Goal: Task Accomplishment & Management: Use online tool/utility

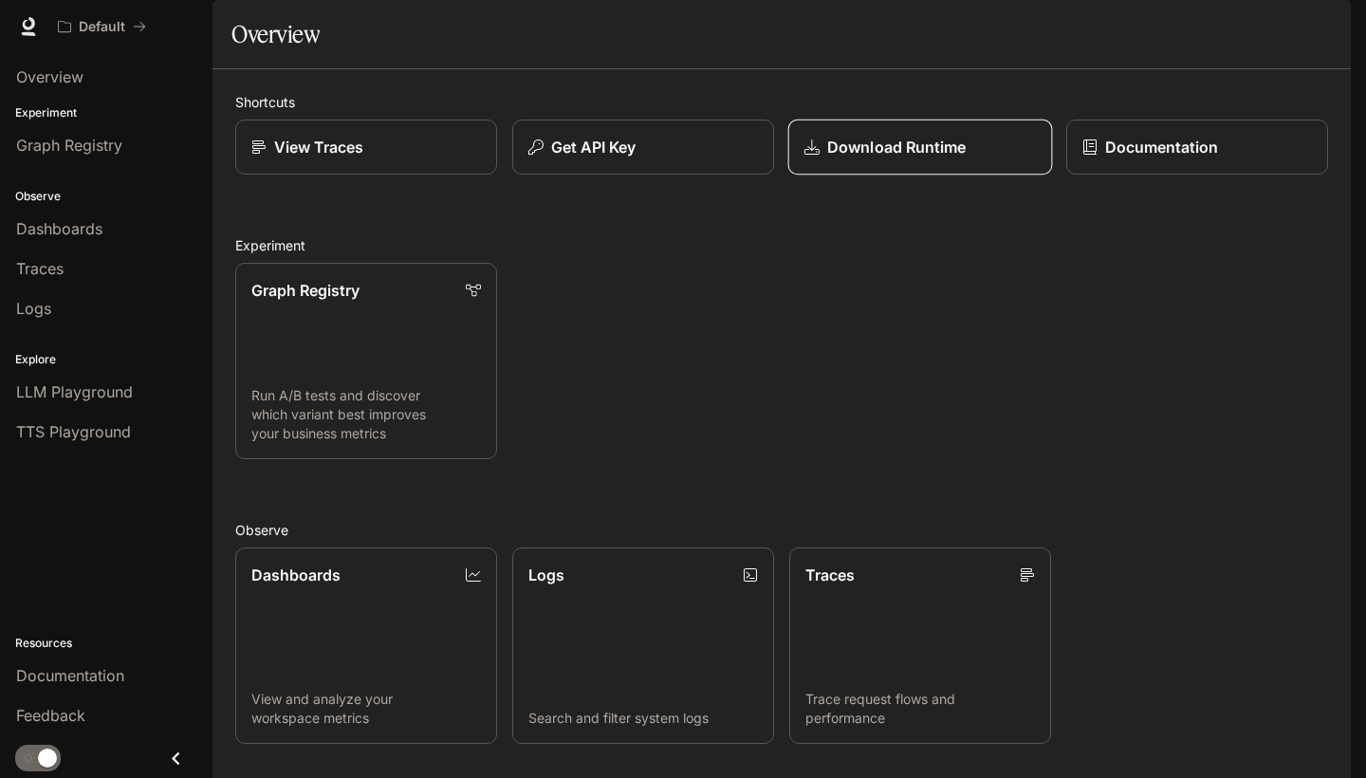
click at [820, 158] on div "Download Runtime" at bounding box center [919, 147] width 231 height 23
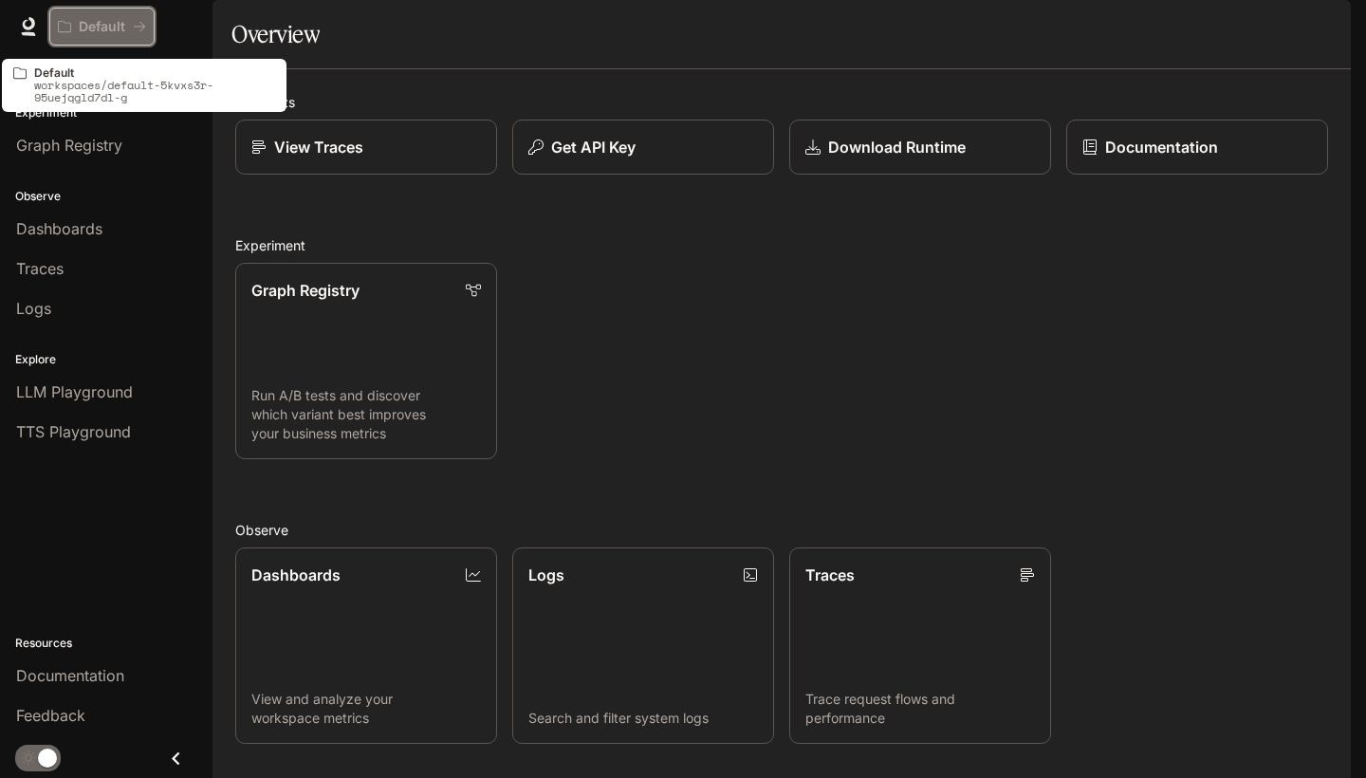
click at [75, 34] on button "Default" at bounding box center [101, 27] width 105 height 38
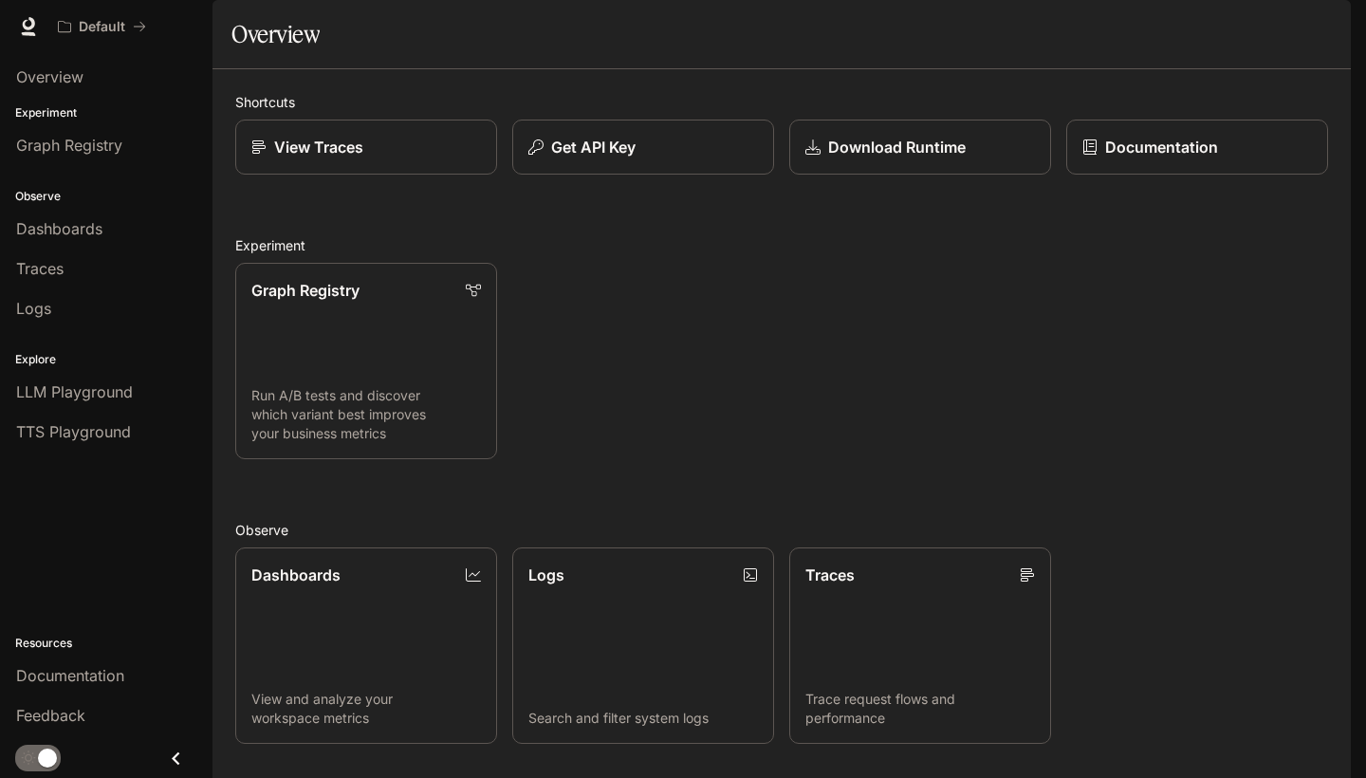
click at [23, 22] on icon at bounding box center [28, 26] width 19 height 19
click at [47, 21] on div "Default Documentation Documentation" at bounding box center [683, 26] width 1366 height 53
click at [36, 21] on icon at bounding box center [28, 26] width 19 height 19
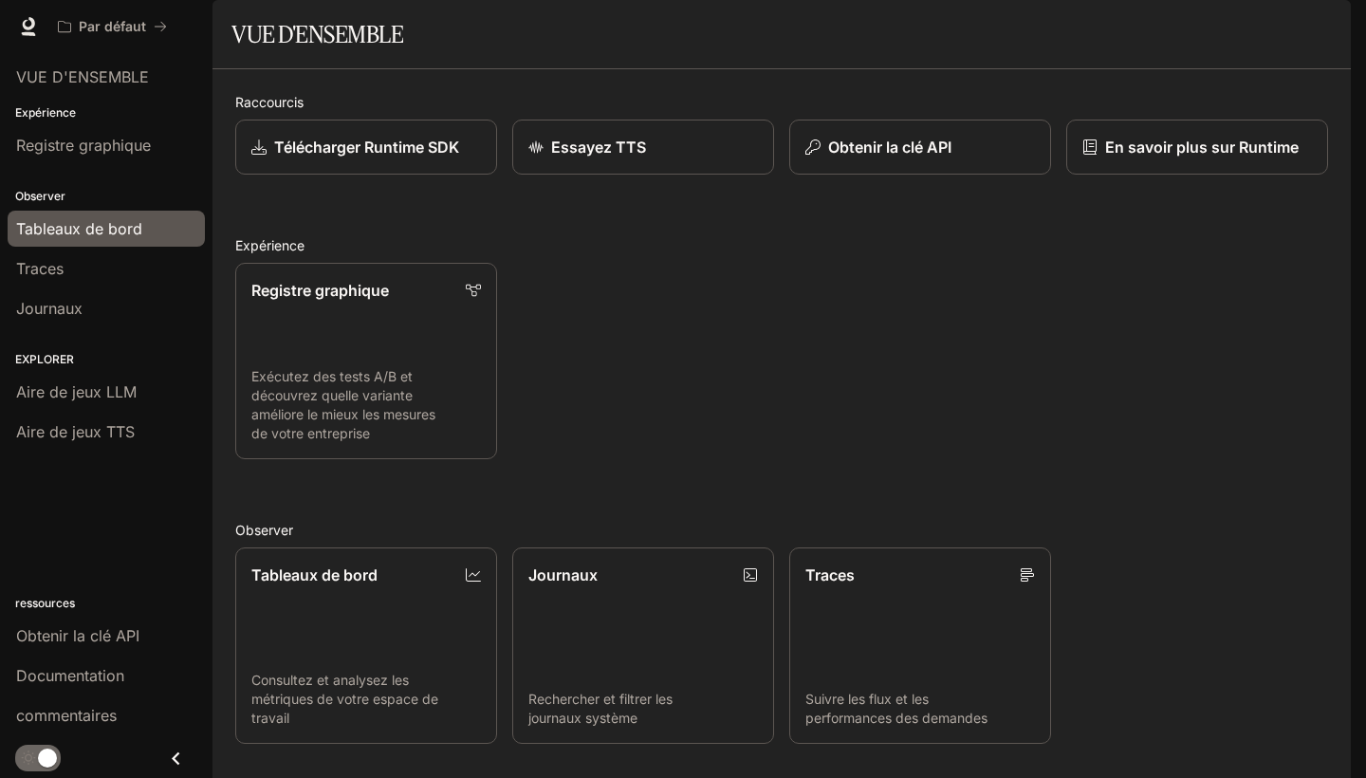
click at [125, 223] on span "Tableaux de bord" at bounding box center [79, 228] width 126 height 23
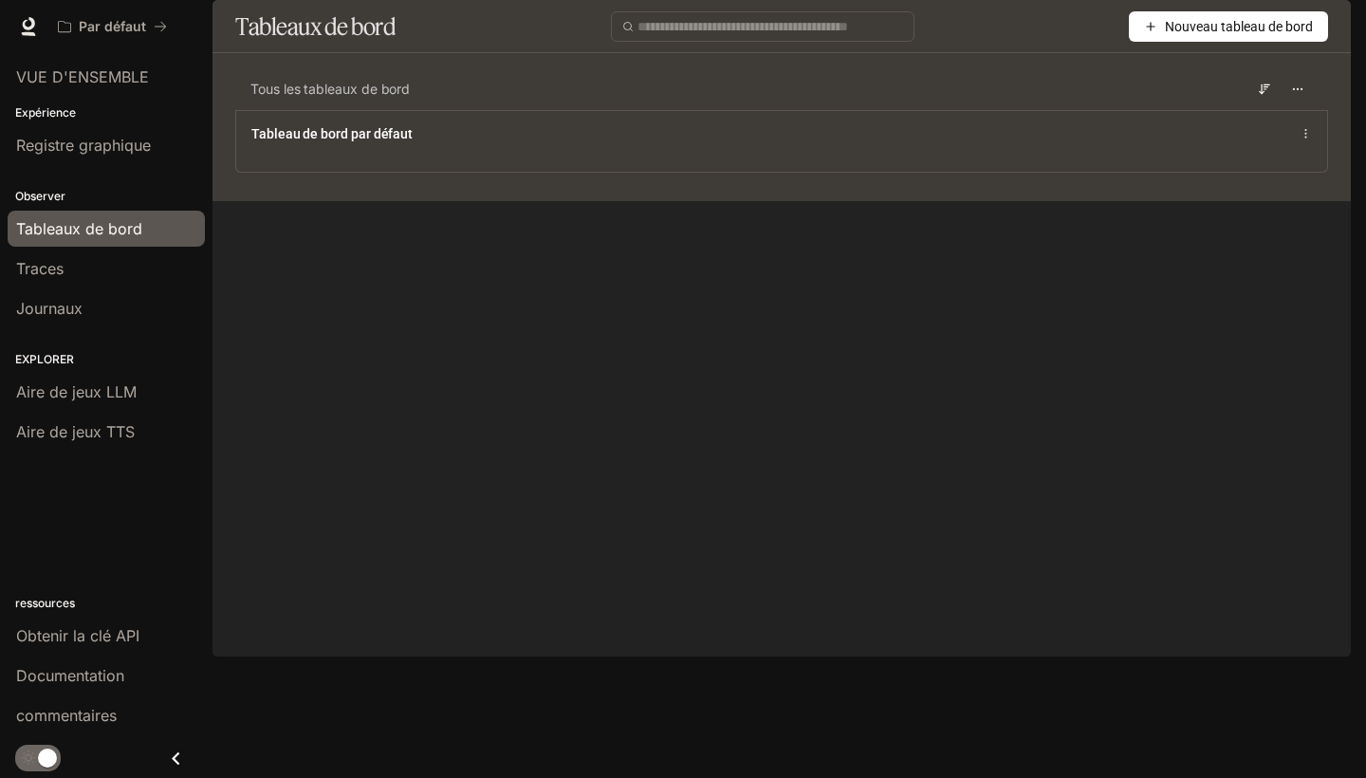
click at [1144, 33] on icon "button" at bounding box center [1150, 26] width 13 height 13
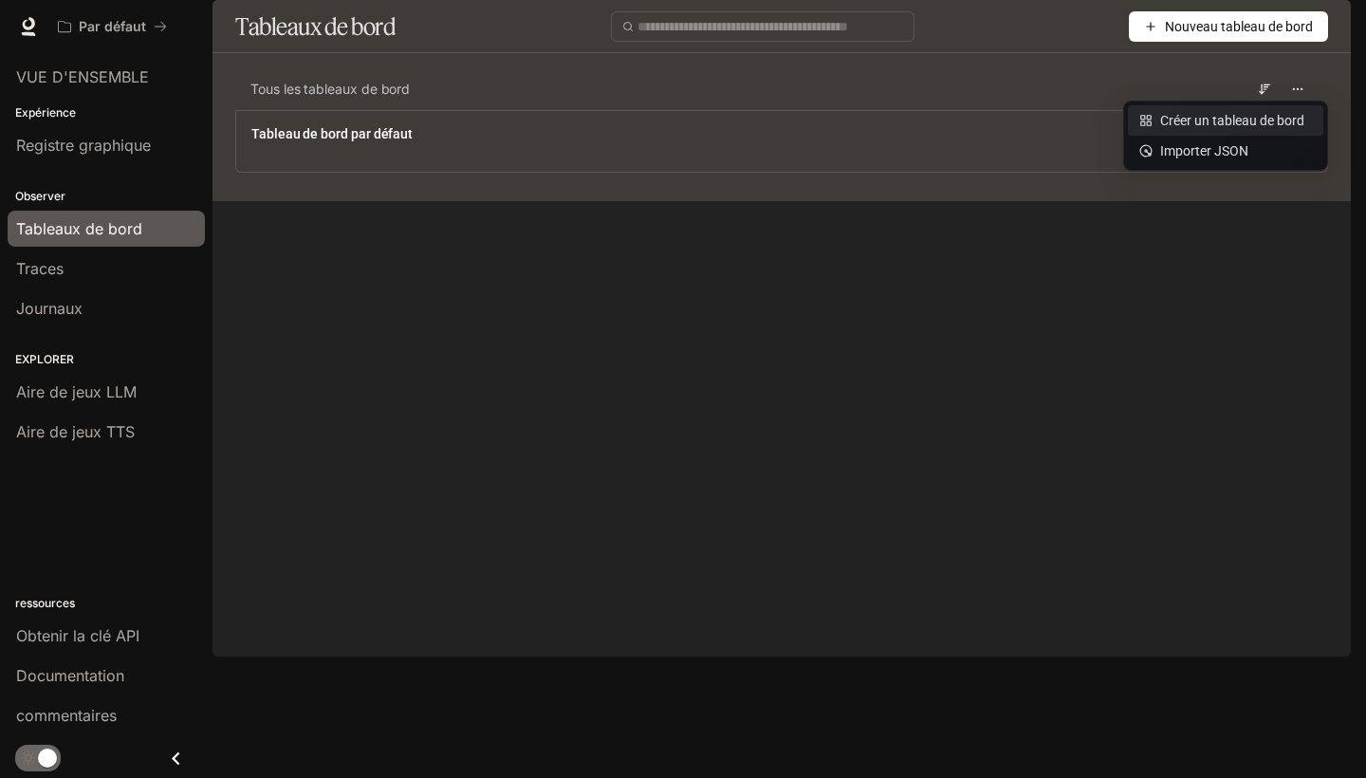
click at [1195, 131] on div "Créer un tableau de bord" at bounding box center [1225, 120] width 173 height 21
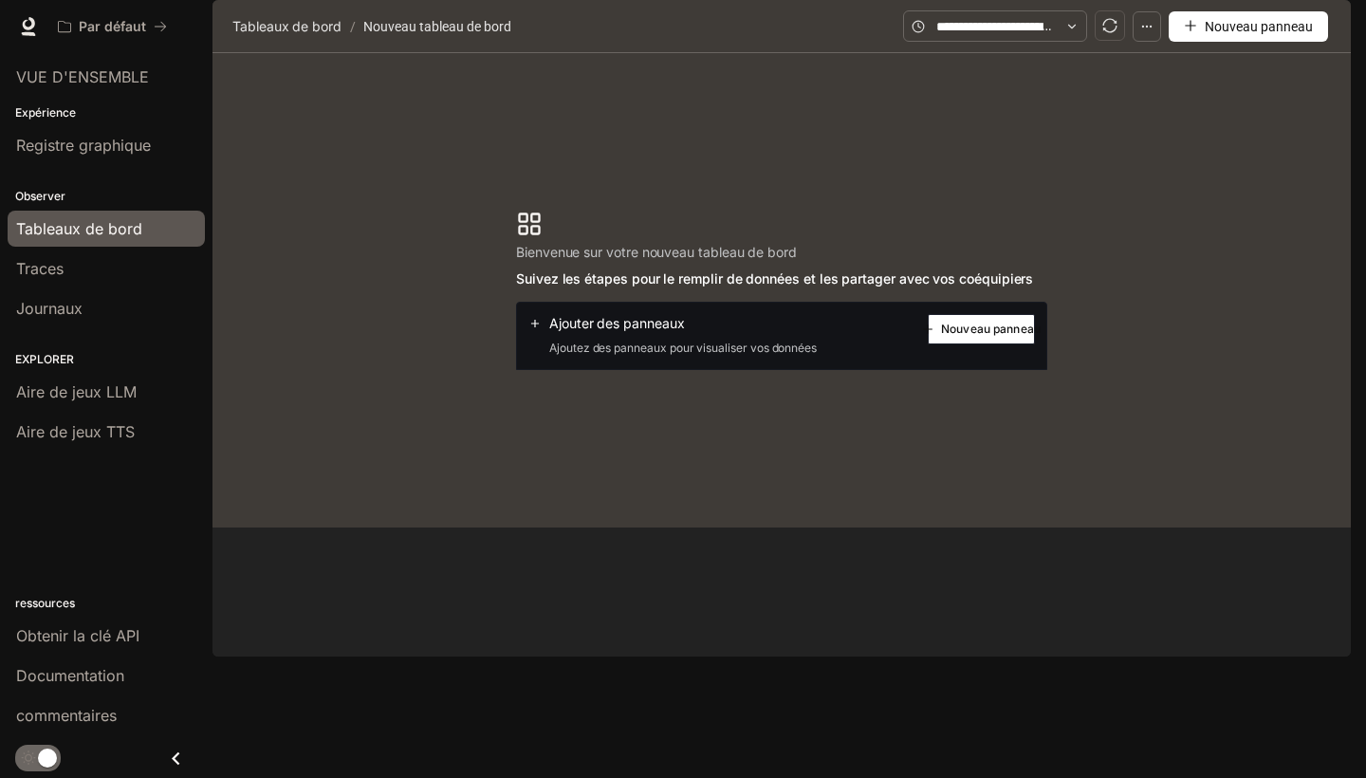
click at [974, 344] on button "Nouveau panneau" at bounding box center [980, 329] width 107 height 30
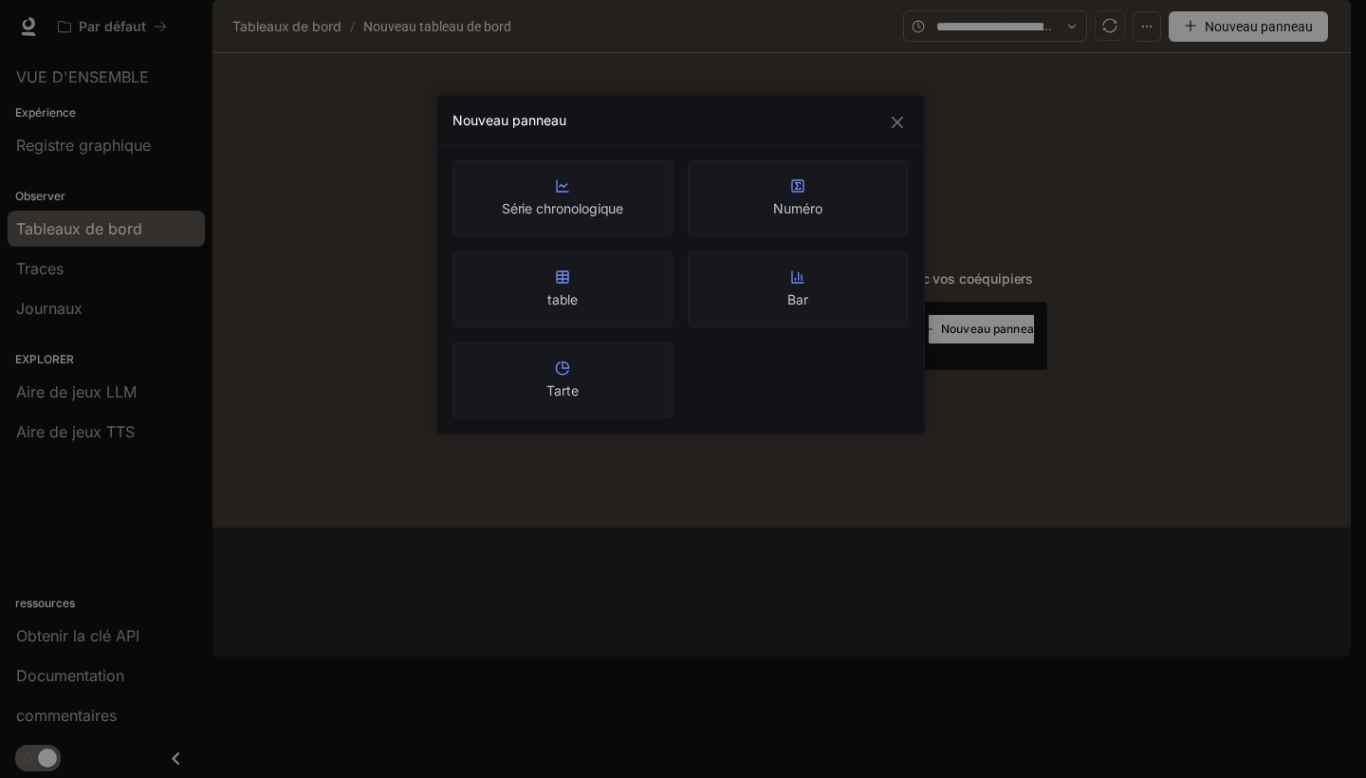
click at [871, 114] on div "Nouveau panneau" at bounding box center [680, 120] width 456 height 19
click at [888, 126] on span "FERMER" at bounding box center [897, 122] width 21 height 15
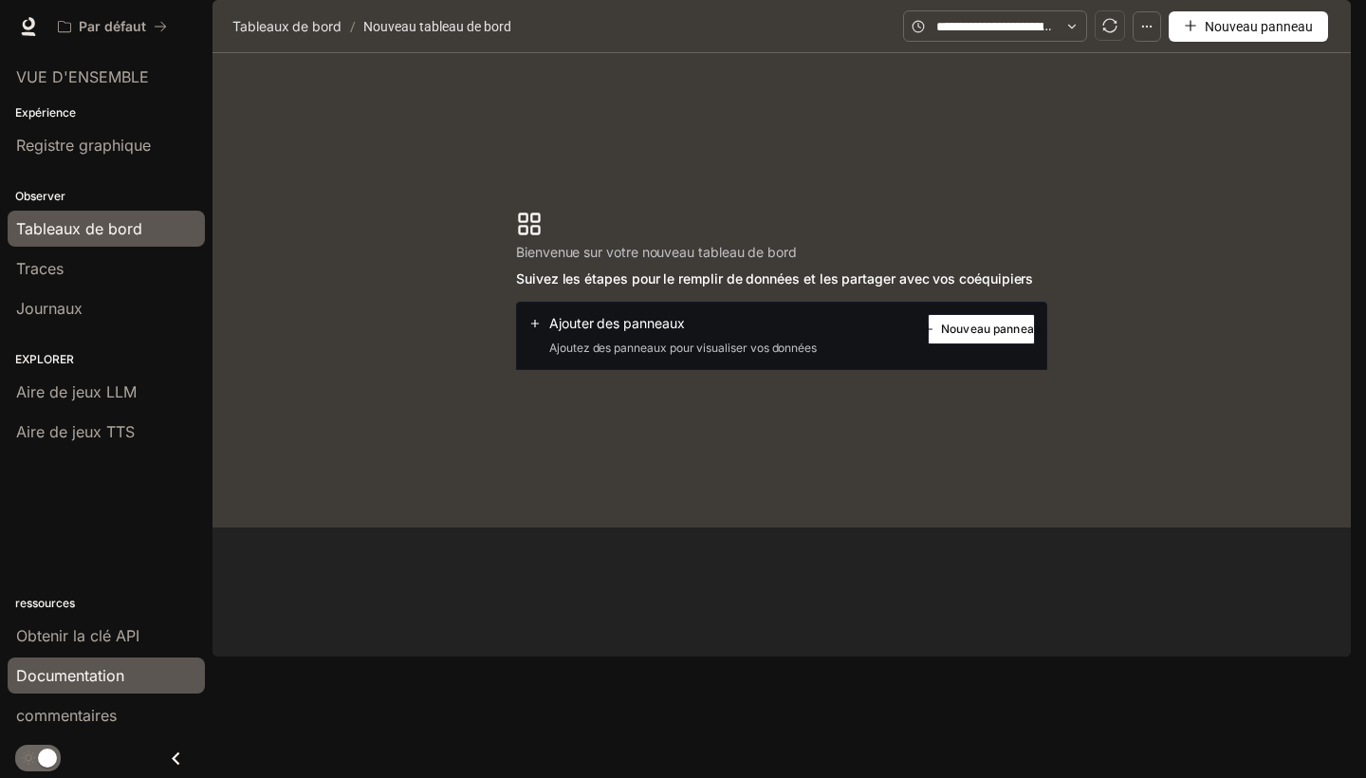
click at [101, 687] on link "Documentation" at bounding box center [106, 675] width 197 height 36
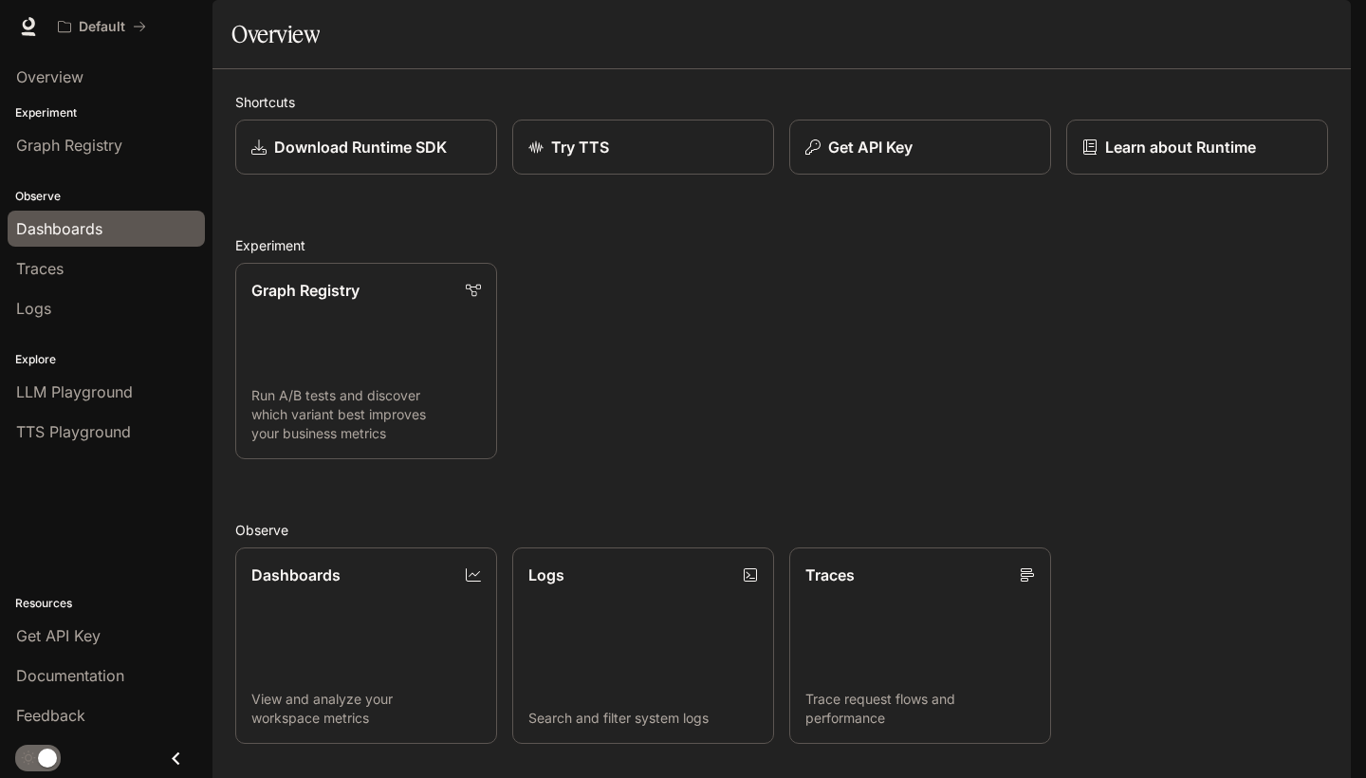
click at [52, 230] on span "Dashboards" at bounding box center [59, 228] width 86 height 23
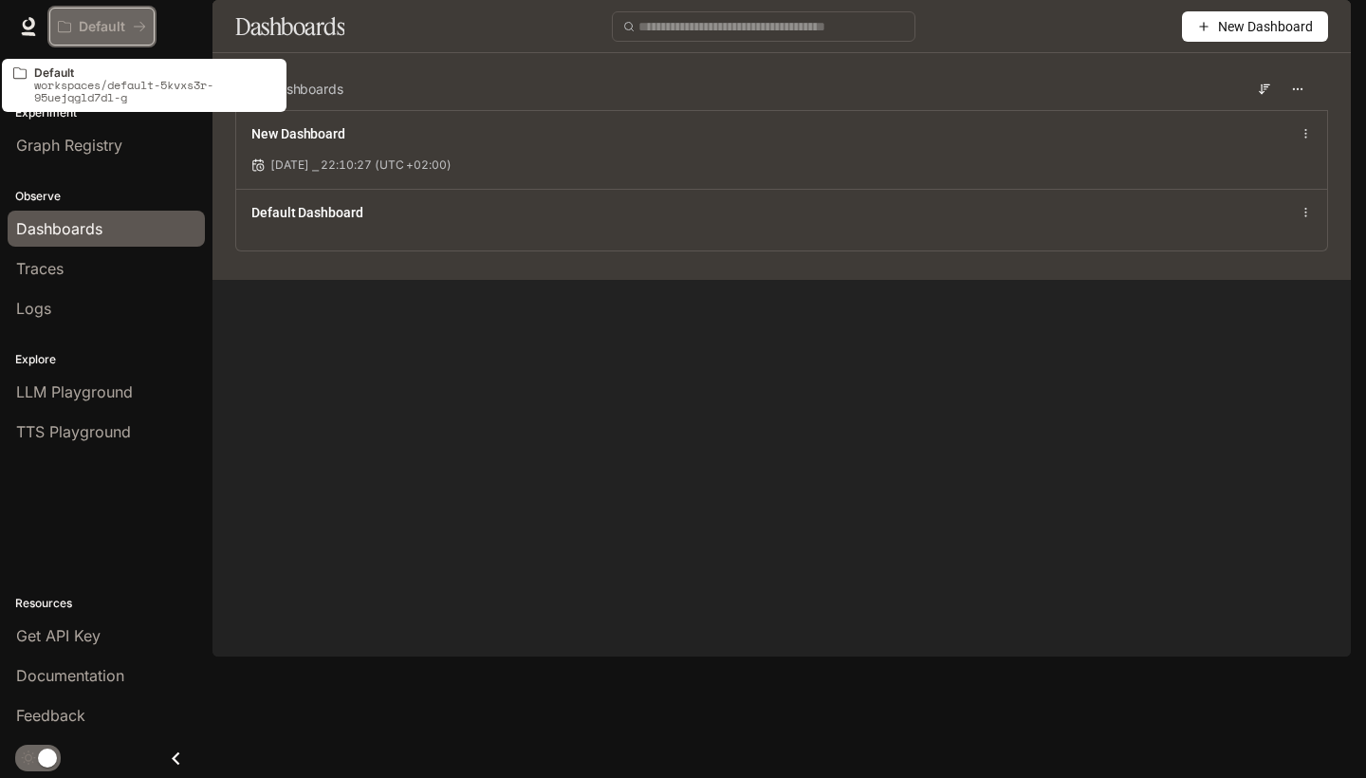
click at [101, 41] on button "Default" at bounding box center [101, 27] width 105 height 38
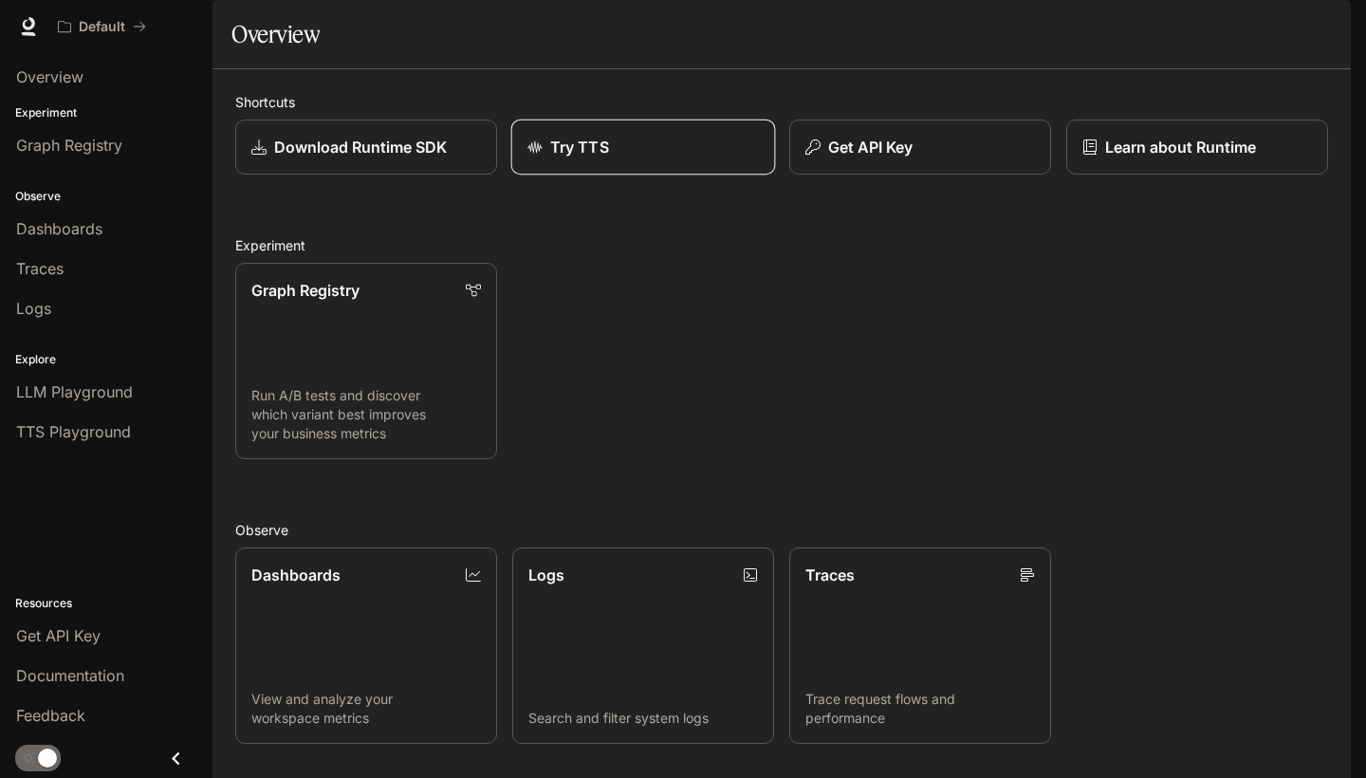
drag, startPoint x: 629, startPoint y: 207, endPoint x: 671, endPoint y: 204, distance: 42.8
click at [780, 407] on div "Graph Registry Run A/B tests and discover which variant best improves your busi…" at bounding box center [774, 353] width 1108 height 211
click at [132, 26] on div "Default" at bounding box center [95, 27] width 75 height 16
click at [722, 546] on link "Logs Search and filter system logs" at bounding box center [643, 645] width 265 height 198
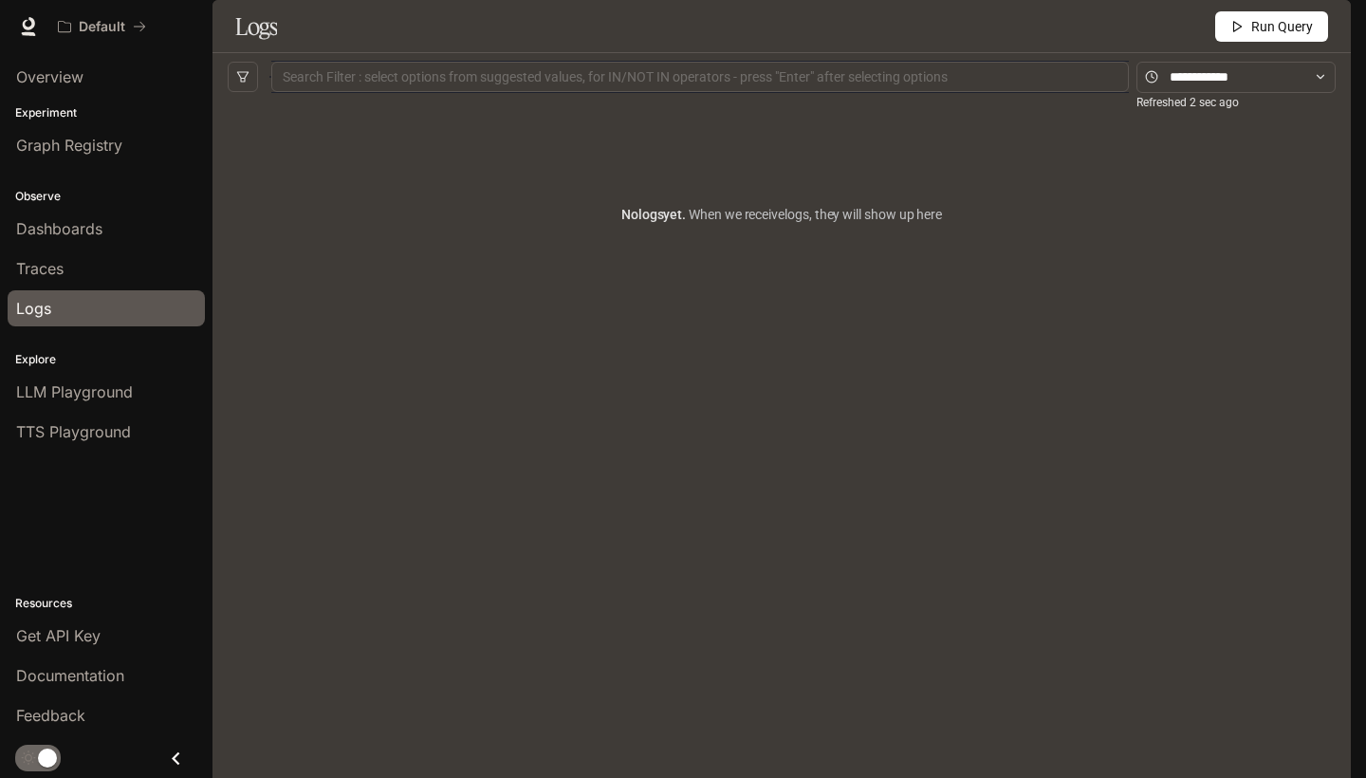
click at [85, 313] on div "Logs" at bounding box center [106, 308] width 180 height 23
click at [85, 388] on span "LLM Playground" at bounding box center [74, 391] width 117 height 23
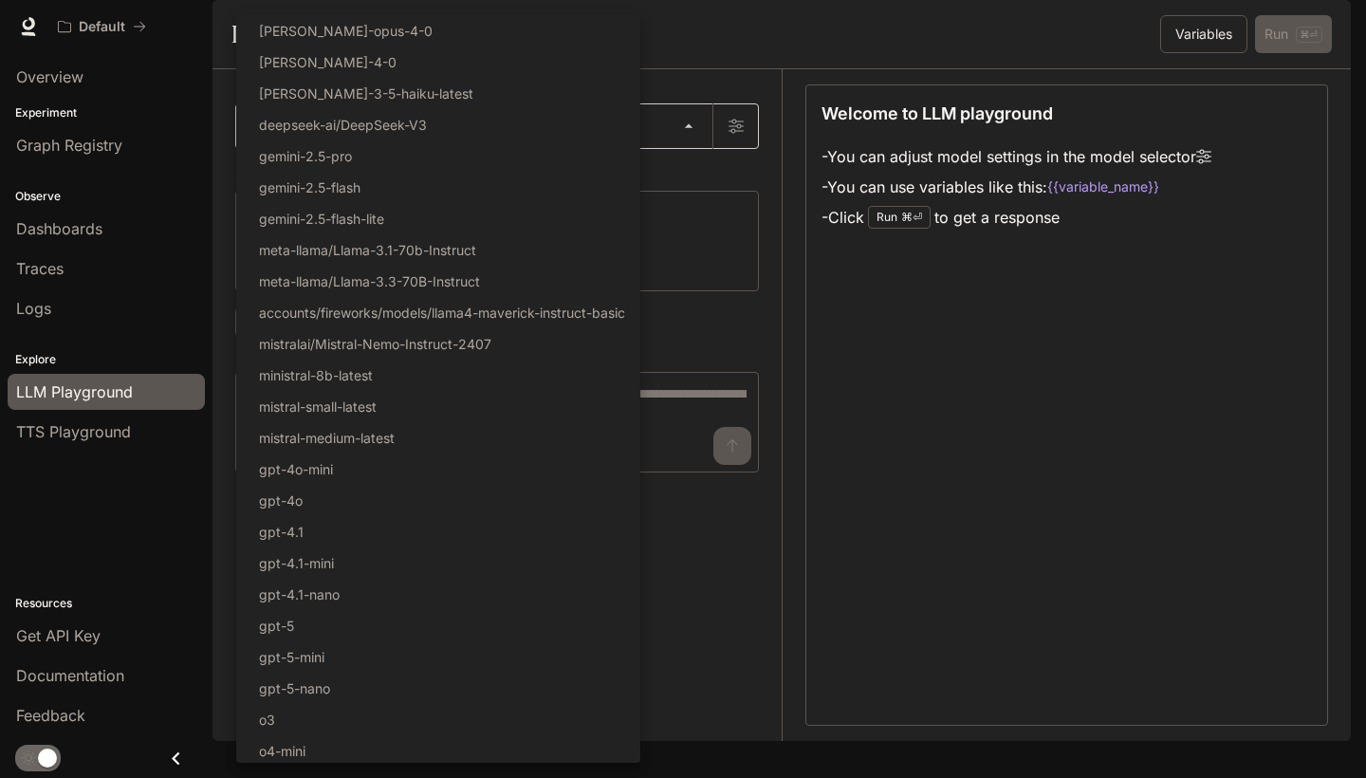
click at [428, 164] on body "Skip to main content Default Documentation Documentation Portal Overview Experi…" at bounding box center [683, 389] width 1366 height 778
click at [707, 252] on div at bounding box center [683, 389] width 1366 height 778
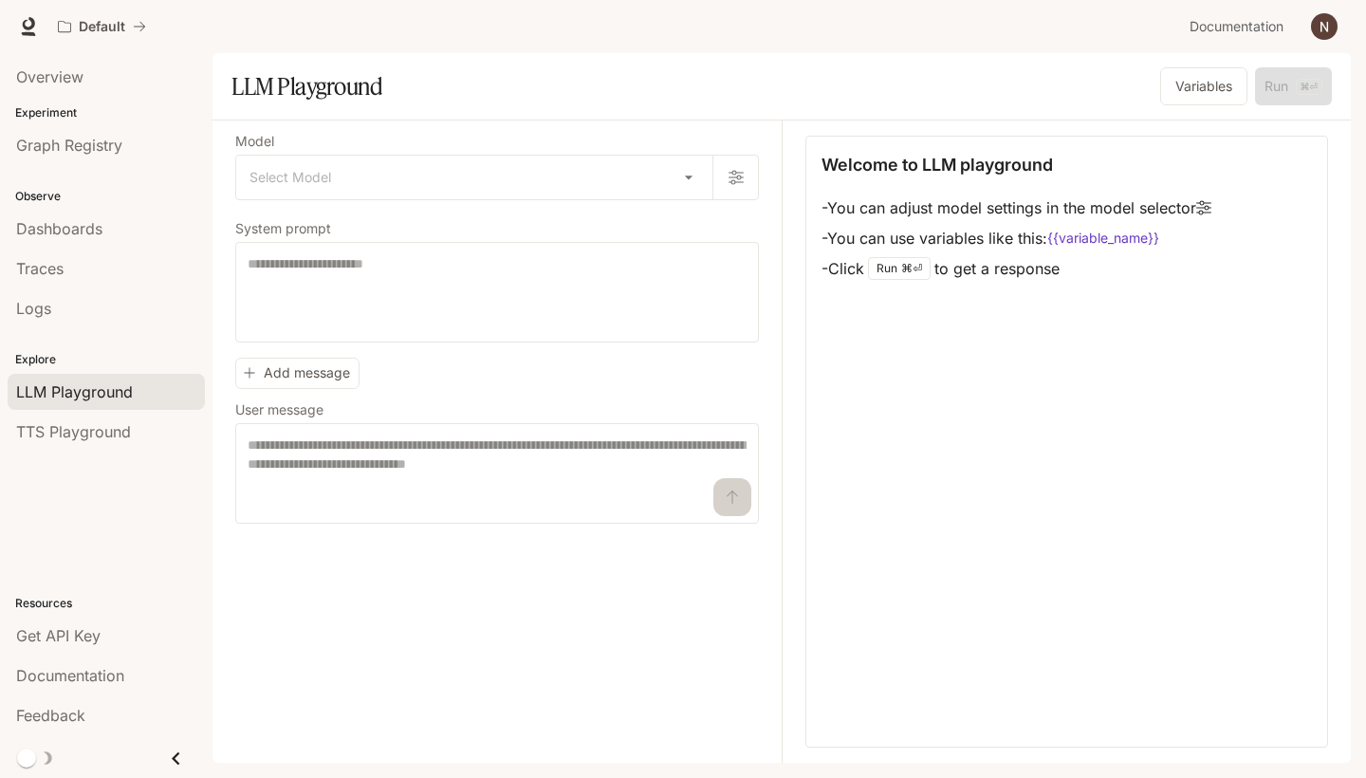
click at [35, 16] on link at bounding box center [28, 26] width 27 height 27
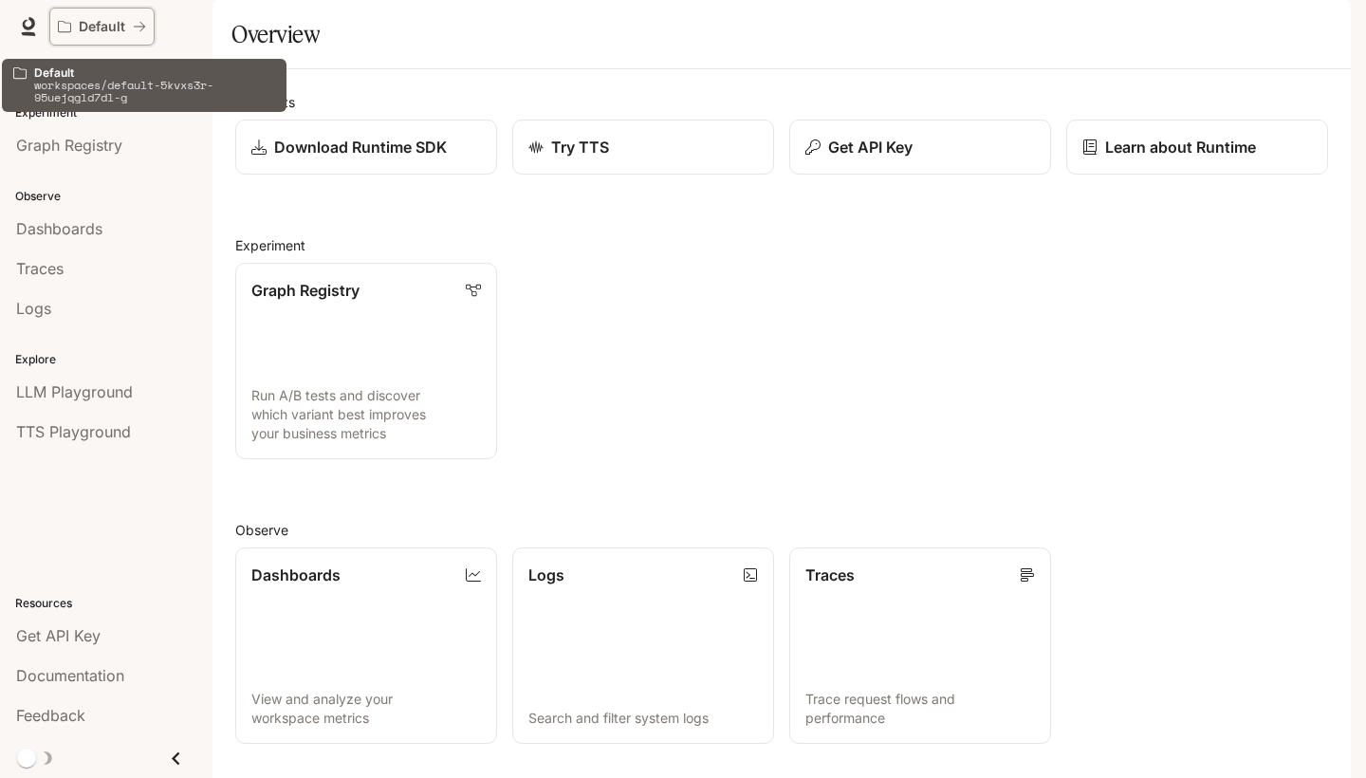
click at [94, 26] on p "Default" at bounding box center [102, 27] width 46 height 16
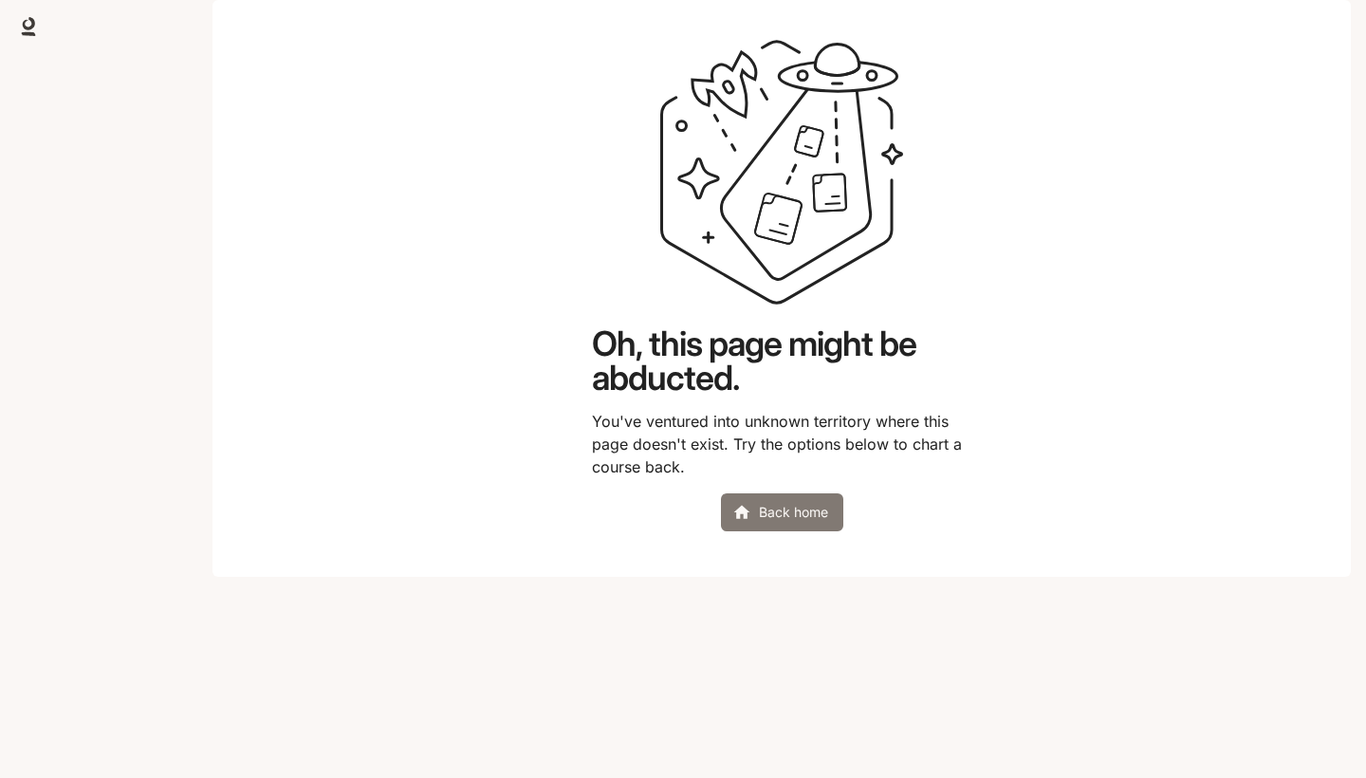
click at [744, 522] on icon at bounding box center [741, 512] width 19 height 19
